Goal: Check status

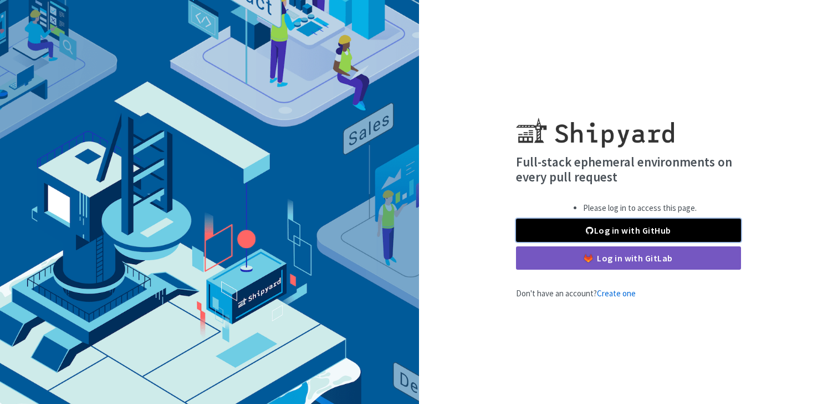
click at [626, 227] on link "Log in with GitHub" at bounding box center [628, 229] width 225 height 23
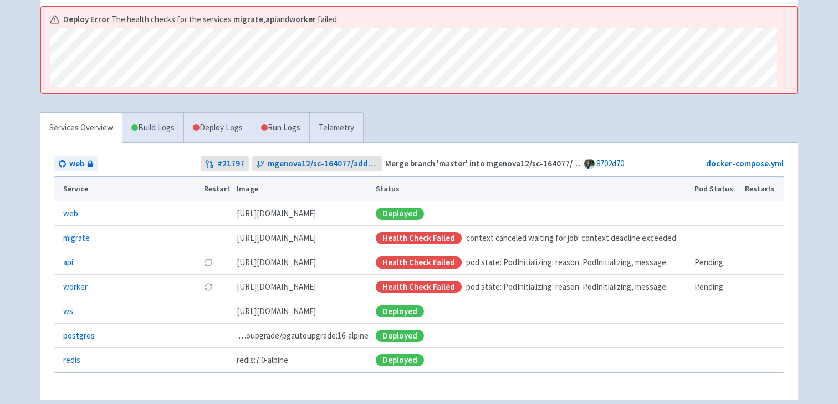
scroll to position [203, 0]
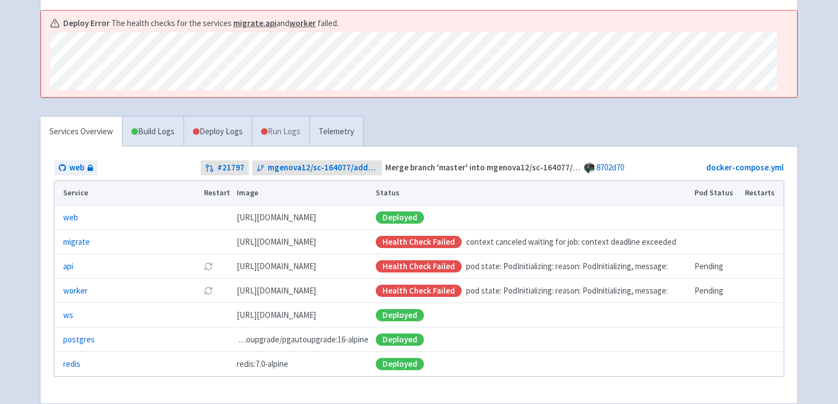
click at [293, 116] on link "Run Logs" at bounding box center [281, 131] width 58 height 30
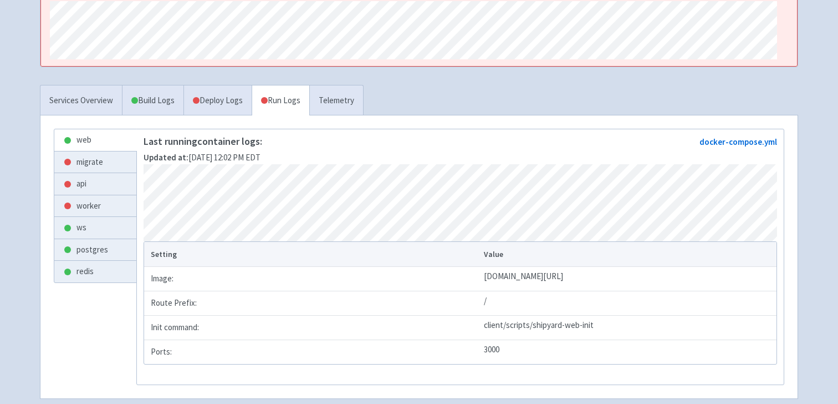
scroll to position [179, 0]
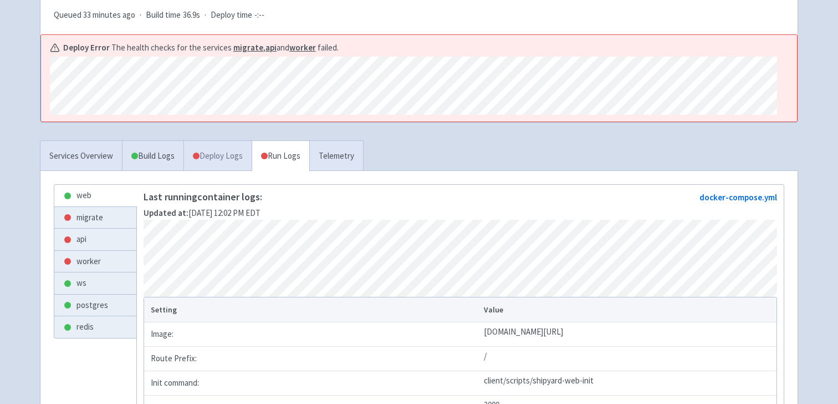
click at [241, 143] on link "Deploy Logs" at bounding box center [217, 156] width 68 height 30
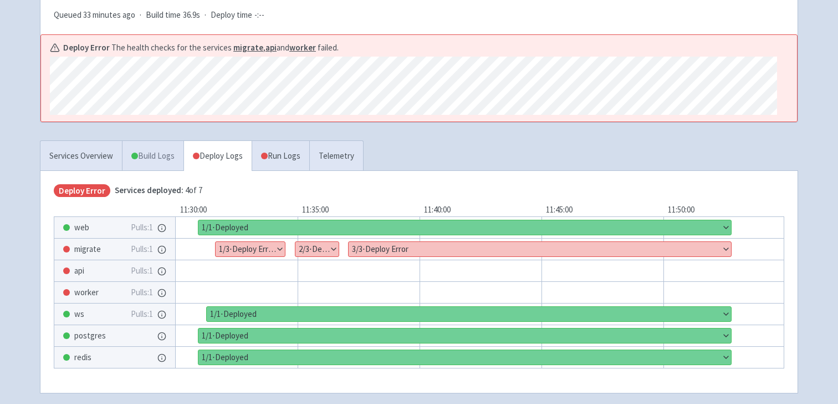
click at [165, 141] on link "Build Logs" at bounding box center [152, 156] width 61 height 30
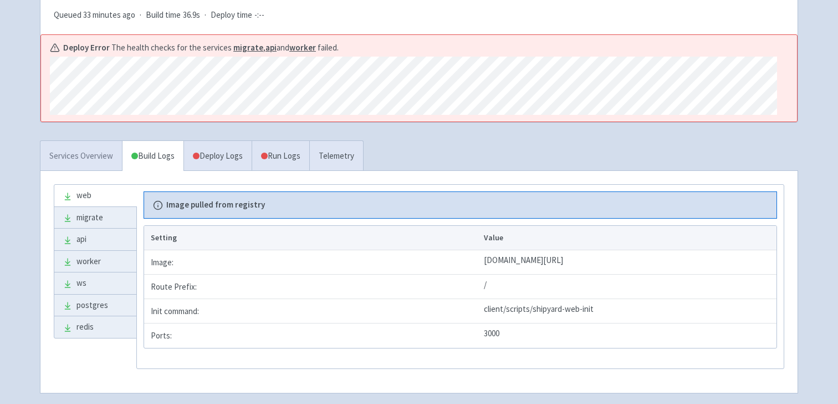
click at [80, 141] on link "Services Overview" at bounding box center [80, 156] width 81 height 30
